Goal: Transaction & Acquisition: Purchase product/service

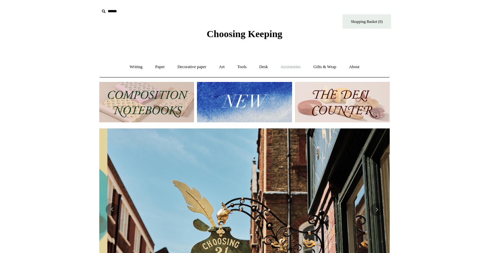
scroll to position [0, 290]
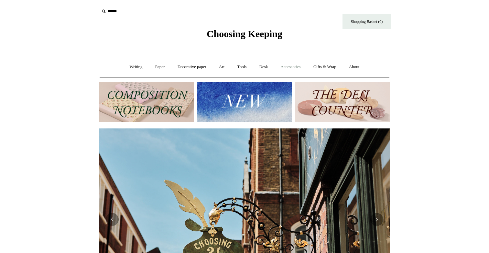
click at [298, 65] on link "Accessories +" at bounding box center [291, 67] width 32 height 17
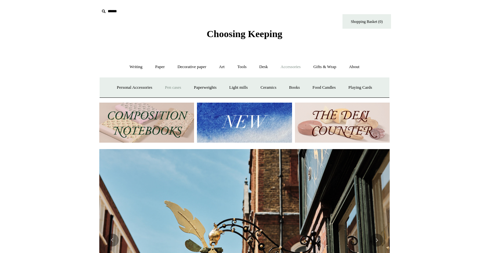
click at [171, 88] on link "Pen cases" at bounding box center [173, 87] width 28 height 17
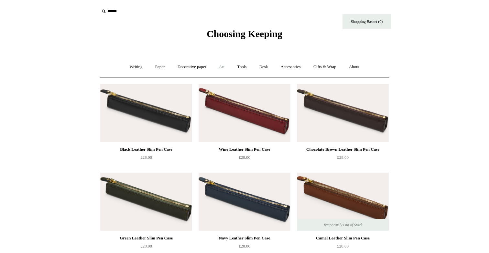
click at [224, 68] on link "Art +" at bounding box center [221, 67] width 17 height 17
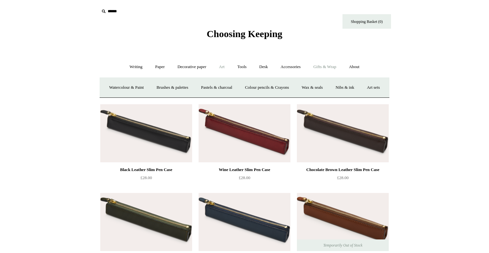
click at [324, 67] on link "Gifts & Wrap +" at bounding box center [324, 67] width 35 height 17
click at [323, 67] on link "Gifts & Wrap -" at bounding box center [324, 67] width 35 height 17
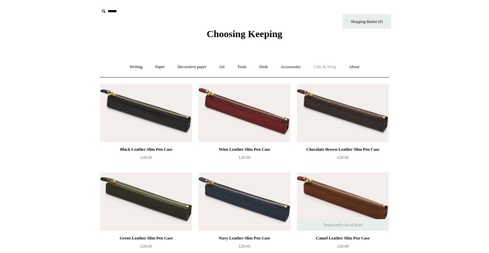
click at [323, 67] on link "Gifts & Wrap +" at bounding box center [324, 67] width 35 height 17
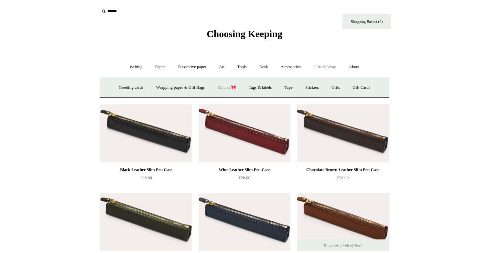
click at [232, 88] on link "Ribbon 🎀" at bounding box center [226, 87] width 30 height 17
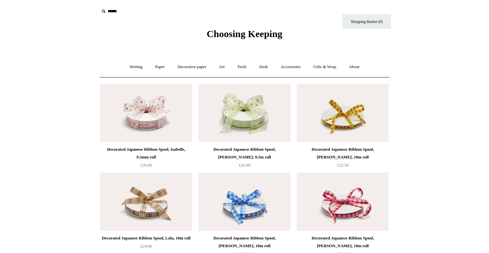
click at [110, 12] on input "text" at bounding box center [139, 11] width 80 height 12
type input "********"
click at [170, 5] on input "*" at bounding box center [173, 10] width 6 height 11
click at [295, 66] on link "Accessories +" at bounding box center [291, 67] width 32 height 17
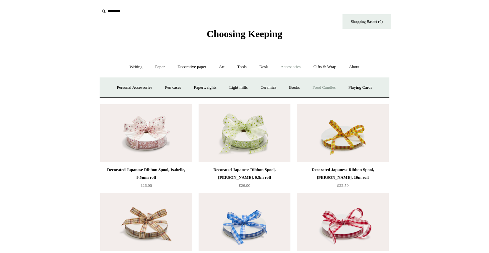
click at [327, 87] on link "Food Candles" at bounding box center [324, 87] width 35 height 17
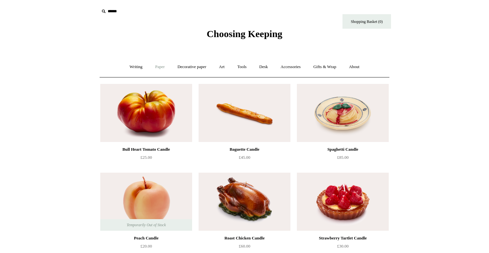
click at [158, 67] on link "Paper +" at bounding box center [159, 67] width 21 height 17
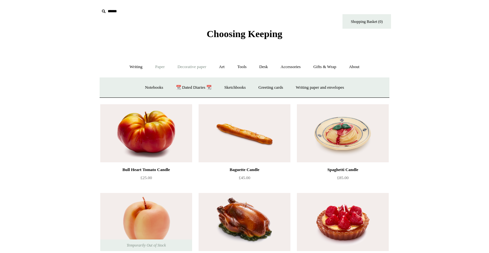
click at [190, 67] on link "Decorative paper +" at bounding box center [192, 67] width 40 height 17
click at [216, 66] on link "Art +" at bounding box center [221, 67] width 17 height 17
click at [264, 68] on link "Desk +" at bounding box center [263, 67] width 20 height 17
click at [329, 67] on link "Gifts & Wrap +" at bounding box center [324, 67] width 35 height 17
click at [361, 68] on link "About +" at bounding box center [354, 67] width 22 height 17
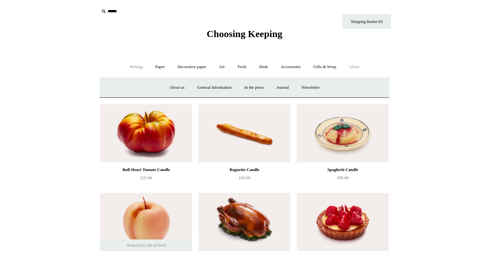
click at [130, 64] on link "Writing +" at bounding box center [136, 67] width 25 height 17
click at [159, 68] on link "Paper +" at bounding box center [159, 67] width 21 height 17
click at [100, 10] on icon at bounding box center [103, 11] width 7 height 7
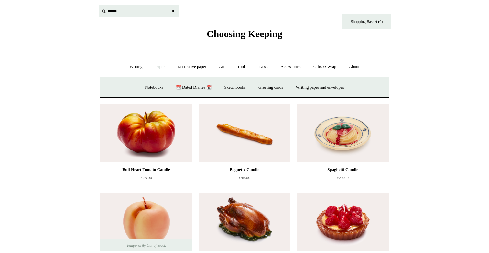
click at [107, 10] on input "text" at bounding box center [139, 11] width 80 height 12
type input "********"
click at [170, 5] on input "*" at bounding box center [173, 10] width 6 height 11
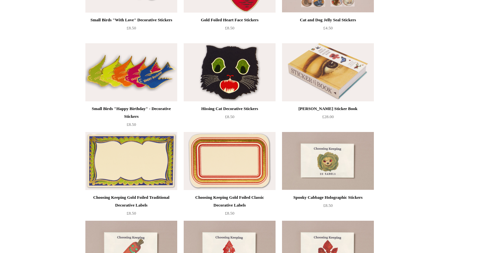
scroll to position [180, 0]
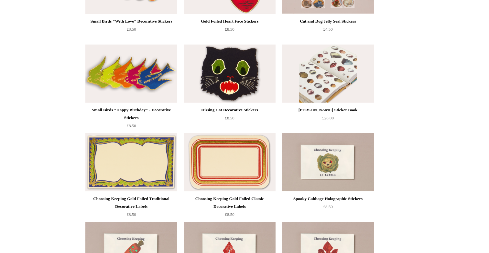
click at [321, 93] on img at bounding box center [328, 74] width 92 height 58
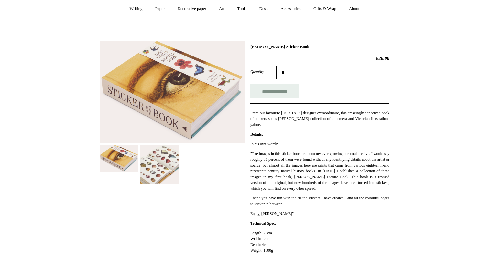
scroll to position [67, 0]
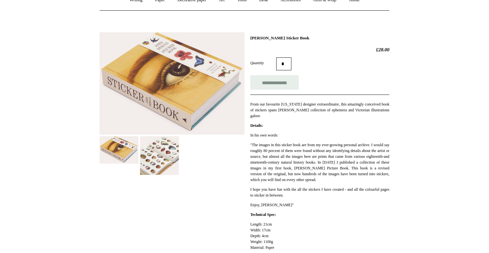
click at [163, 160] on img at bounding box center [159, 155] width 39 height 39
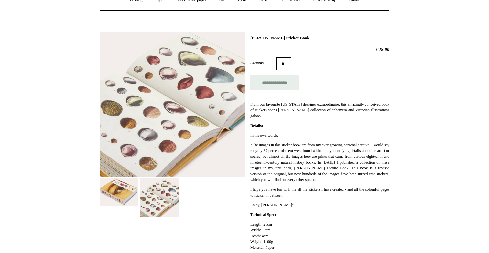
click at [120, 188] on img at bounding box center [119, 192] width 39 height 27
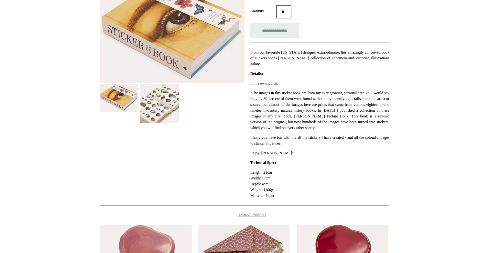
scroll to position [0, 0]
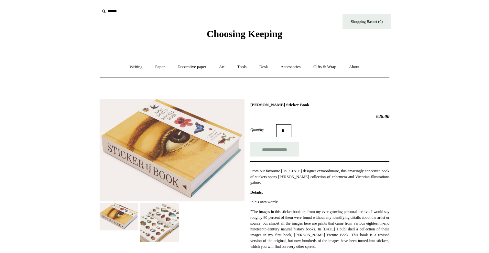
click at [162, 228] on img at bounding box center [159, 222] width 39 height 39
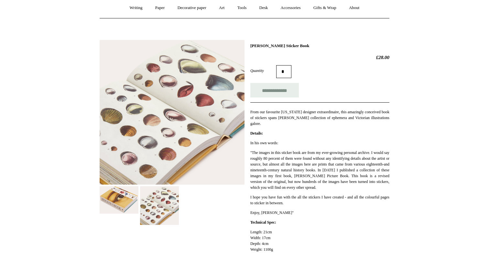
scroll to position [94, 0]
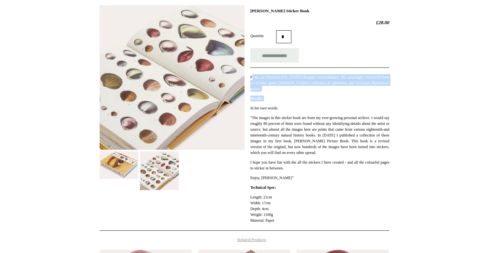
drag, startPoint x: 255, startPoint y: 78, endPoint x: 304, endPoint y: 102, distance: 53.9
click at [304, 102] on div "**********" at bounding box center [319, 118] width 139 height 220
drag, startPoint x: 299, startPoint y: 96, endPoint x: 283, endPoint y: 74, distance: 27.1
click at [283, 74] on div "**********" at bounding box center [319, 118] width 139 height 220
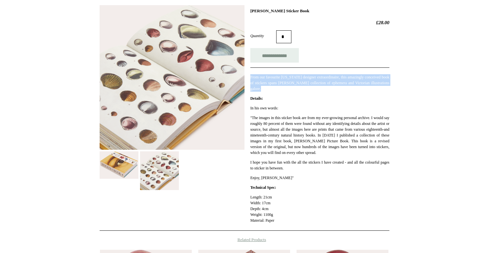
click at [283, 74] on div "From our favourite New York designer extraordinaire, this amazingly conceived b…" at bounding box center [319, 80] width 139 height 24
drag, startPoint x: 283, startPoint y: 74, endPoint x: 301, endPoint y: 92, distance: 25.6
click at [301, 92] on div "**********" at bounding box center [319, 118] width 139 height 220
click at [301, 92] on p "From our favourite New York designer extraordinaire, this amazingly conceived b…" at bounding box center [319, 82] width 139 height 17
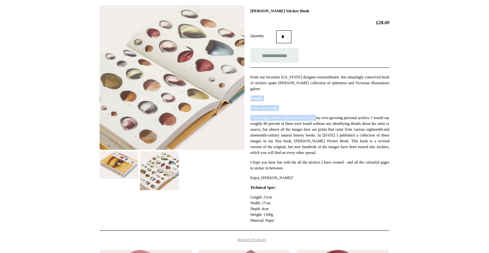
drag, startPoint x: 301, startPoint y: 92, endPoint x: 323, endPoint y: 119, distance: 34.7
click at [323, 119] on div "**********" at bounding box center [319, 118] width 139 height 220
click at [323, 119] on p ""The images in this sticker book are from my ever-growing personal archive. I w…" at bounding box center [319, 135] width 139 height 41
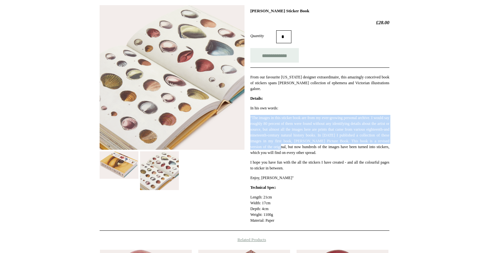
drag, startPoint x: 310, startPoint y: 108, endPoint x: 344, endPoint y: 155, distance: 58.3
click at [344, 154] on div "In his own words: "The images in this sticker book are from my ever-growing per…" at bounding box center [319, 143] width 139 height 76
click at [344, 155] on p ""The images in this sticker book are from my ever-growing personal archive. I w…" at bounding box center [319, 135] width 139 height 41
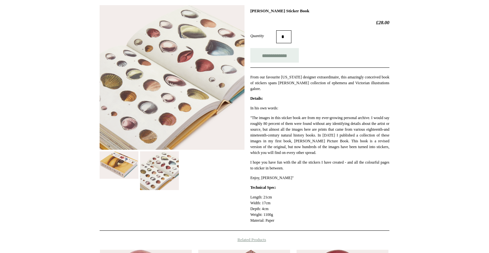
drag, startPoint x: 344, startPoint y: 163, endPoint x: 329, endPoint y: 101, distance: 63.6
click at [329, 101] on div "**********" at bounding box center [319, 118] width 139 height 220
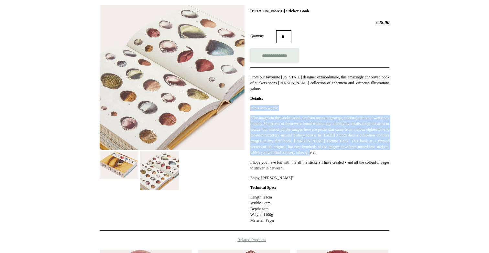
drag, startPoint x: 329, startPoint y: 101, endPoint x: 404, endPoint y: 151, distance: 90.1
click at [404, 151] on div "**********" at bounding box center [244, 168] width 323 height 336
drag, startPoint x: 404, startPoint y: 151, endPoint x: 393, endPoint y: 112, distance: 40.9
click at [393, 112] on div "**********" at bounding box center [244, 168] width 323 height 336
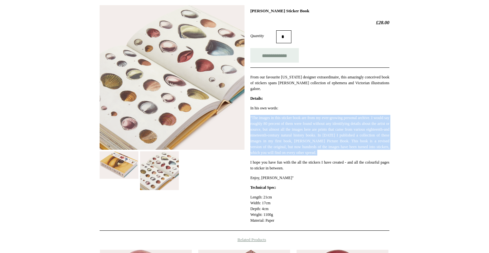
click at [393, 112] on div "**********" at bounding box center [244, 168] width 323 height 336
drag, startPoint x: 393, startPoint y: 112, endPoint x: 404, endPoint y: 171, distance: 60.2
click at [404, 171] on div "**********" at bounding box center [244, 168] width 323 height 336
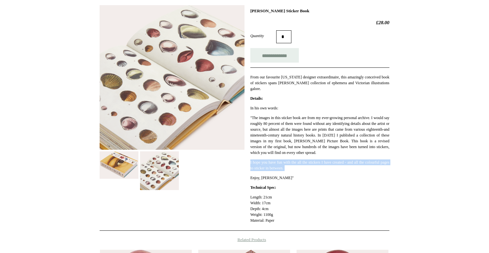
drag, startPoint x: 404, startPoint y: 171, endPoint x: 403, endPoint y: 159, distance: 12.3
click at [403, 159] on div "**********" at bounding box center [244, 168] width 323 height 336
drag, startPoint x: 403, startPoint y: 159, endPoint x: 401, endPoint y: 179, distance: 20.5
click at [401, 179] on div "**********" at bounding box center [244, 168] width 323 height 336
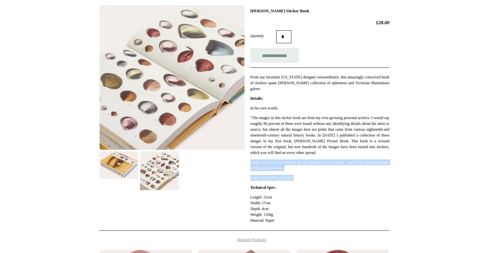
click at [401, 179] on div "**********" at bounding box center [244, 168] width 323 height 336
drag, startPoint x: 401, startPoint y: 179, endPoint x: 401, endPoint y: 160, distance: 18.8
click at [401, 160] on div "**********" at bounding box center [244, 168] width 323 height 336
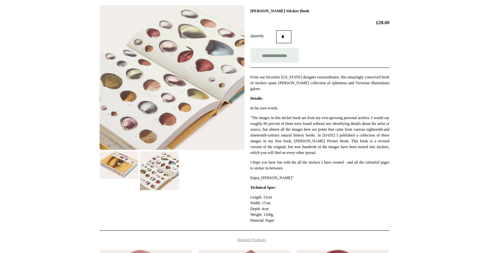
click at [131, 156] on img at bounding box center [119, 165] width 39 height 27
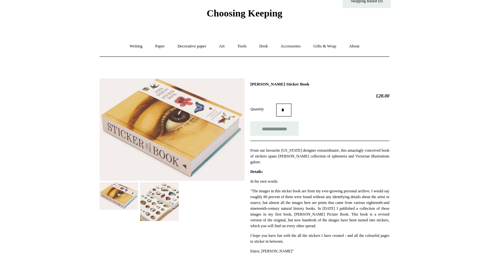
scroll to position [20, 0]
drag, startPoint x: 250, startPoint y: 84, endPoint x: 310, endPoint y: 83, distance: 60.2
click at [310, 83] on h1 "John Derian Sticker Book" at bounding box center [319, 84] width 139 height 5
copy h1 "John Derian Sticker Book"
click at [391, 77] on div "**********" at bounding box center [244, 242] width 323 height 336
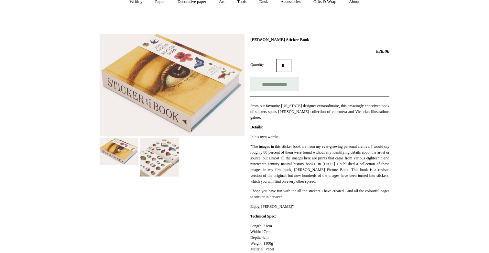
scroll to position [70, 0]
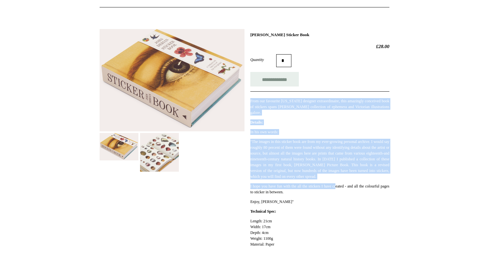
drag, startPoint x: 341, startPoint y: 185, endPoint x: 328, endPoint y: 92, distance: 93.8
click at [328, 92] on div "**********" at bounding box center [319, 142] width 139 height 220
click at [328, 92] on div "From our favourite New York designer extraordinaire, this amazingly conceived b…" at bounding box center [319, 104] width 139 height 24
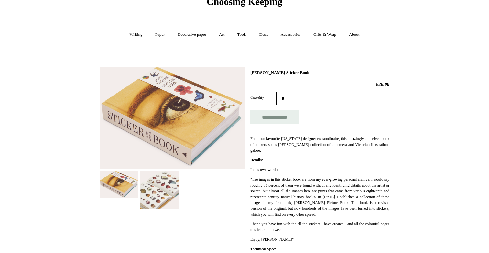
scroll to position [31, 0]
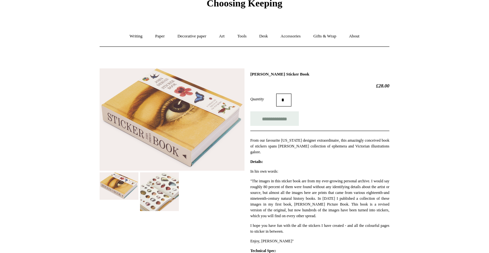
drag, startPoint x: 249, startPoint y: 74, endPoint x: 295, endPoint y: 72, distance: 46.0
click at [295, 72] on div "**********" at bounding box center [245, 179] width 290 height 231
copy h1 "John Derian Sticker"
click at [350, 86] on h2 "£28.00" at bounding box center [319, 86] width 139 height 6
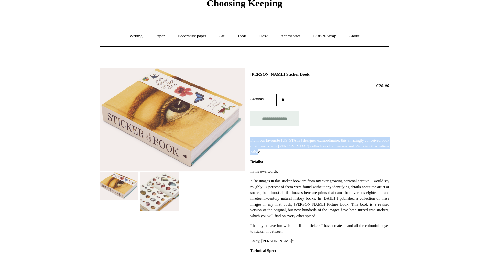
drag, startPoint x: 353, startPoint y: 131, endPoint x: 369, endPoint y: 156, distance: 29.4
click at [369, 156] on div "**********" at bounding box center [319, 182] width 139 height 220
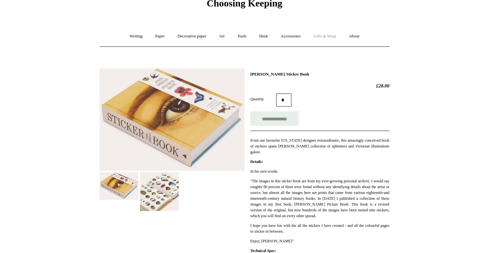
click at [325, 36] on link "Gifts & Wrap +" at bounding box center [324, 36] width 35 height 17
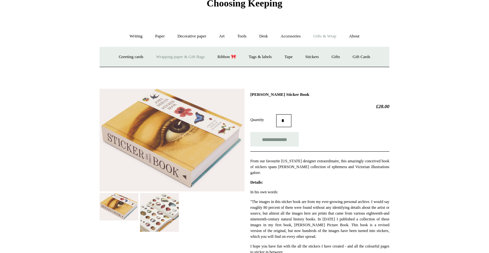
click at [194, 59] on link "Wrapping paper & Gift Bags" at bounding box center [180, 56] width 60 height 17
click at [65, 26] on html "Menu Choosing Keeping * Shipping Information Shopping Basket (0) * ⤺ + +" at bounding box center [244, 245] width 489 height 552
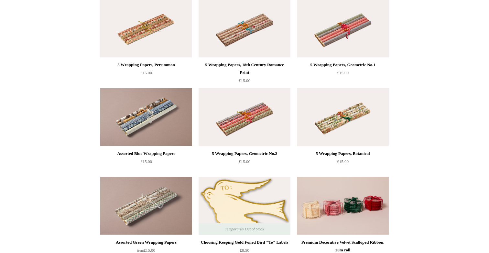
scroll to position [624, 0]
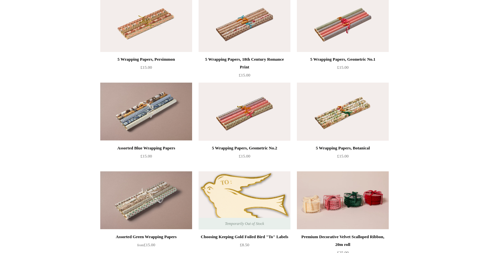
click at [155, 96] on img at bounding box center [146, 112] width 92 height 58
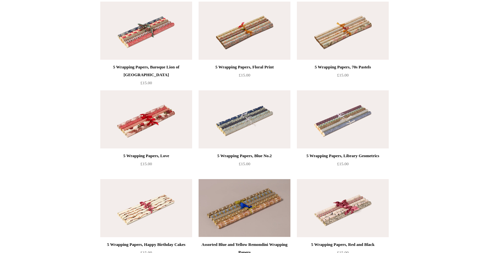
scroll to position [295, 0]
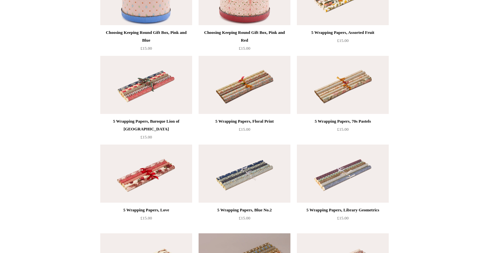
click at [157, 170] on img at bounding box center [146, 174] width 92 height 58
click at [252, 90] on img at bounding box center [245, 85] width 92 height 58
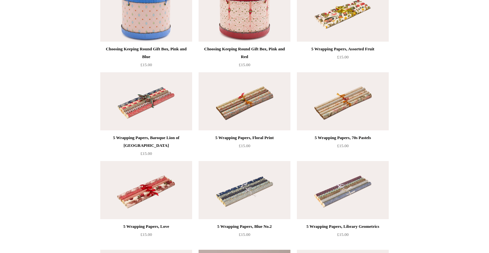
scroll to position [277, 0]
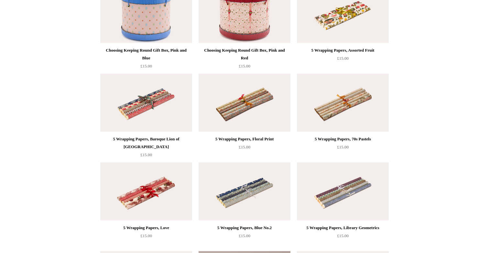
click at [171, 111] on img at bounding box center [146, 103] width 92 height 58
click at [319, 113] on img at bounding box center [343, 103] width 92 height 58
click at [262, 181] on img at bounding box center [245, 192] width 92 height 58
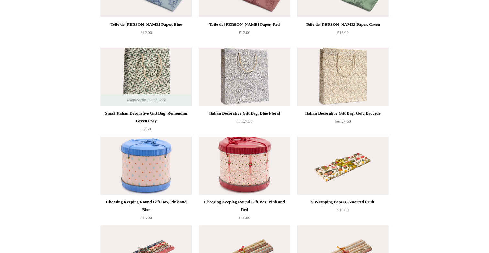
scroll to position [90, 0]
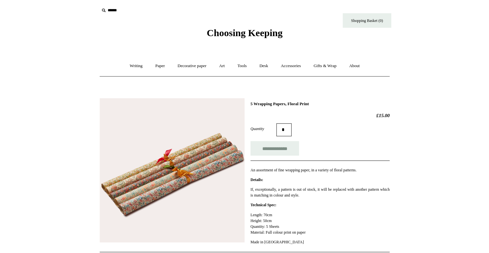
scroll to position [1, 0]
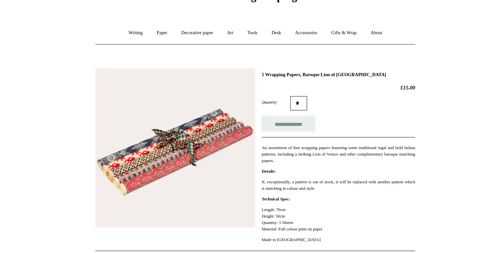
scroll to position [14, 0]
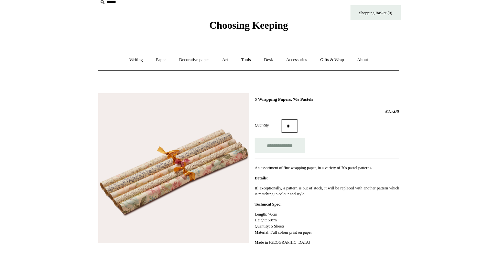
scroll to position [3, 0]
